Goal: Information Seeking & Learning: Understand process/instructions

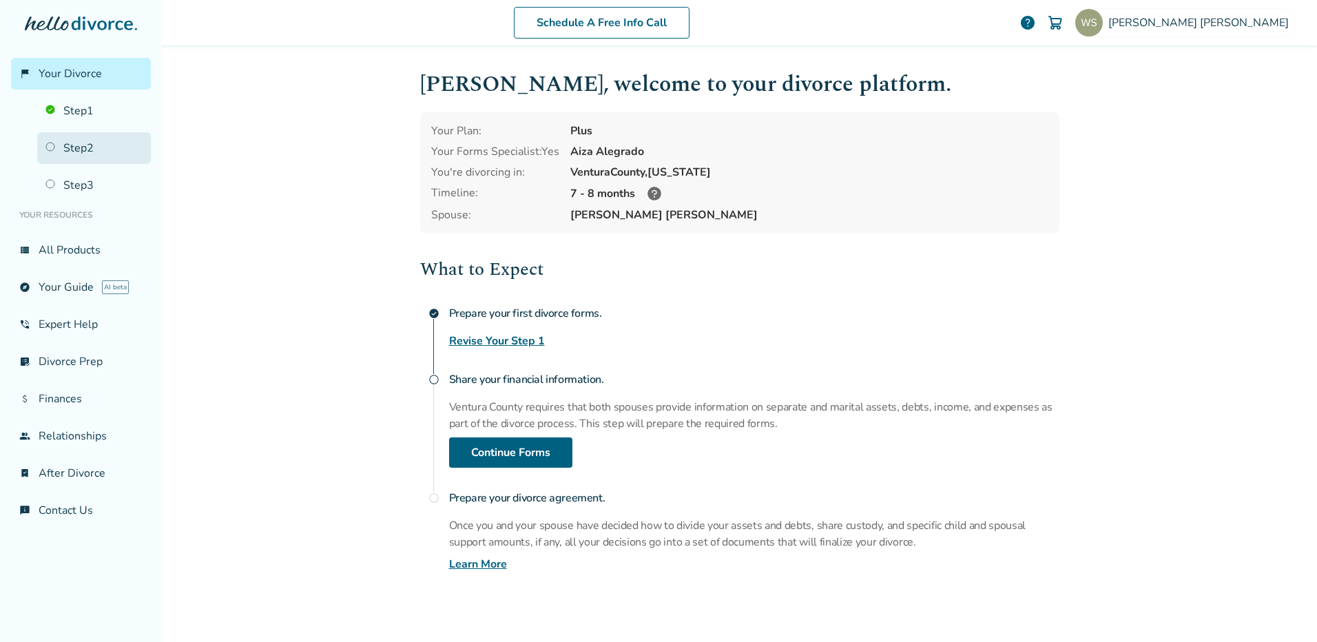
click at [52, 148] on link "Step 2" at bounding box center [94, 148] width 114 height 32
